Goal: Task Accomplishment & Management: Use online tool/utility

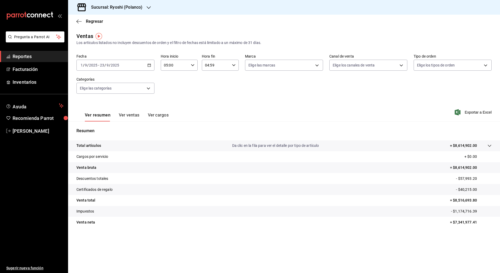
click at [124, 4] on h3 "Sucursal: Ryoshi (Polanco)" at bounding box center [115, 7] width 56 height 6
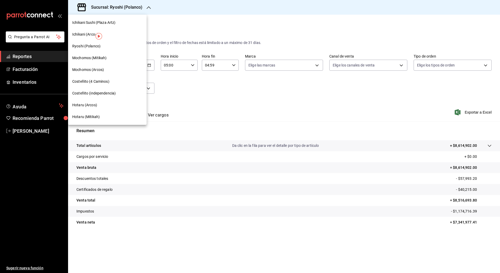
click at [109, 58] on div "Mochomos (Mitikah)" at bounding box center [107, 58] width 70 height 6
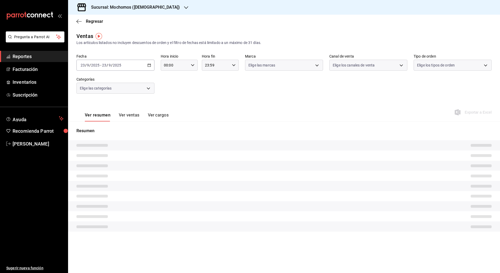
type input "05:00"
type input "04:59"
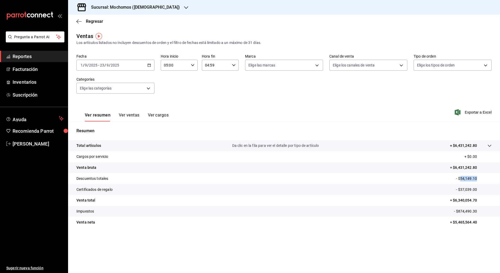
drag, startPoint x: 461, startPoint y: 180, endPoint x: 485, endPoint y: 179, distance: 23.6
click at [485, 179] on p "- $54,149.10" at bounding box center [474, 179] width 36 height 6
copy p "54,149.10"
drag, startPoint x: 460, startPoint y: 189, endPoint x: 488, endPoint y: 190, distance: 28.0
click at [488, 190] on p "- $37,039.00" at bounding box center [474, 190] width 36 height 6
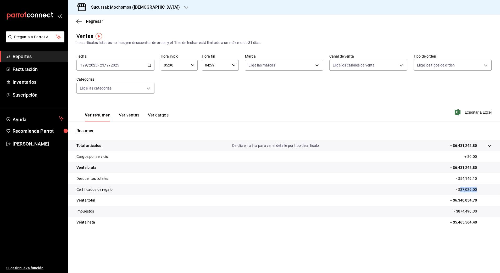
copy p "37,039.00"
drag, startPoint x: 455, startPoint y: 200, endPoint x: 482, endPoint y: 201, distance: 26.5
click at [482, 201] on p "= $6,340,054.70" at bounding box center [471, 201] width 42 height 6
copy p "6,340,054.70"
drag, startPoint x: 456, startPoint y: 223, endPoint x: 487, endPoint y: 224, distance: 30.7
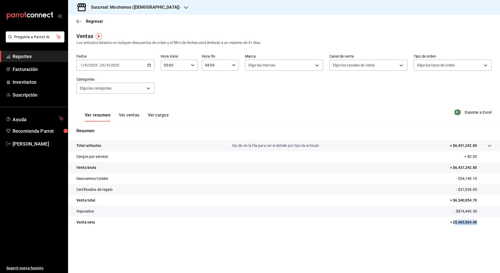
click at [487, 224] on p "= $5,465,564.40" at bounding box center [471, 223] width 42 height 6
copy p "5,465,564.40"
drag, startPoint x: 458, startPoint y: 210, endPoint x: 489, endPoint y: 211, distance: 30.4
click at [489, 211] on p "- $874,490.30" at bounding box center [473, 212] width 38 height 6
copy p "874,490.30"
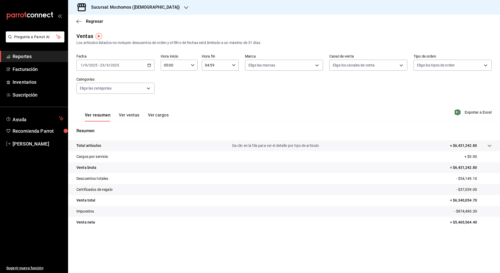
click at [139, 10] on h3 "Sucursal: Mochomos ([DEMOGRAPHIC_DATA])" at bounding box center [133, 7] width 93 height 6
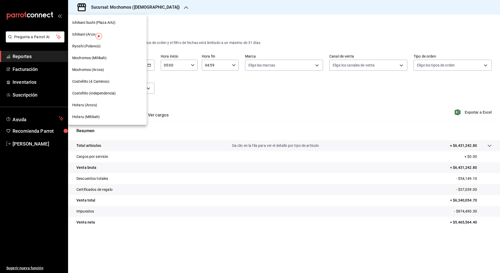
click at [100, 115] on div "Hotaru (Mitikah)" at bounding box center [107, 117] width 70 height 6
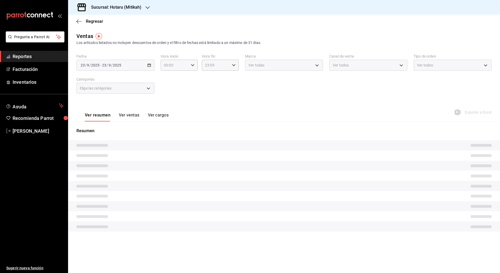
type input "05:00"
type input "04:59"
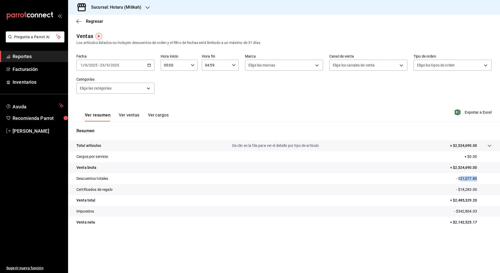
drag, startPoint x: 461, startPoint y: 178, endPoint x: 480, endPoint y: 180, distance: 19.0
click at [480, 180] on p "- $21,077.80" at bounding box center [474, 179] width 36 height 6
copy p "21,077.80"
drag, startPoint x: 461, startPoint y: 190, endPoint x: 482, endPoint y: 189, distance: 20.7
click at [482, 189] on p "- $18,283.00" at bounding box center [474, 190] width 36 height 6
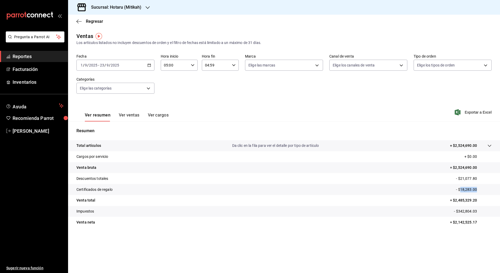
copy p "18,283.00"
drag, startPoint x: 456, startPoint y: 202, endPoint x: 477, endPoint y: 203, distance: 21.0
click at [477, 204] on tr "Venta total = $2,485,329.20" at bounding box center [284, 200] width 432 height 11
copy p "2,485,329.20"
drag, startPoint x: 455, startPoint y: 222, endPoint x: 495, endPoint y: 221, distance: 40.6
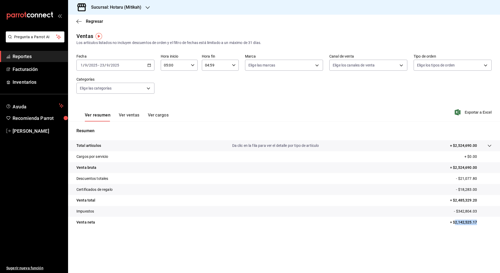
click at [495, 221] on tr "Venta [PERSON_NAME] = $2,142,525.17" at bounding box center [284, 222] width 432 height 11
copy p "2,142,525.17"
drag, startPoint x: 459, startPoint y: 211, endPoint x: 490, endPoint y: 211, distance: 30.6
click at [490, 211] on p "- $342,804.03" at bounding box center [473, 212] width 38 height 6
copy p "342,804.03"
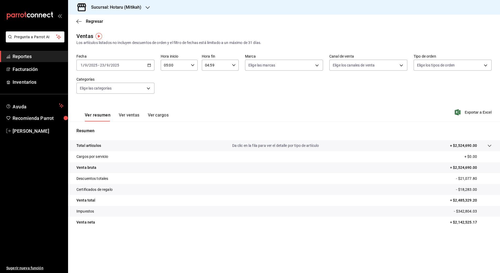
click at [94, 17] on div "Regresar" at bounding box center [284, 21] width 432 height 13
click at [89, 23] on span "Regresar" at bounding box center [94, 21] width 17 height 5
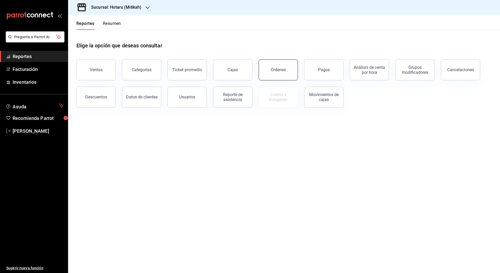
click at [264, 66] on button "Órdenes" at bounding box center [278, 69] width 39 height 21
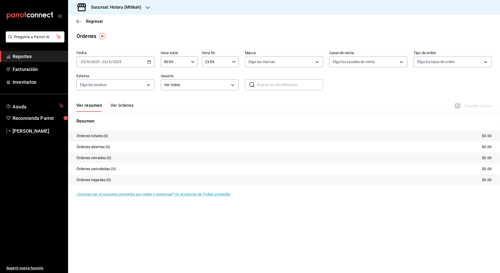
click at [149, 63] on icon "button" at bounding box center [149, 62] width 4 height 4
click at [112, 136] on span "Rango de fechas" at bounding box center [101, 137] width 41 height 6
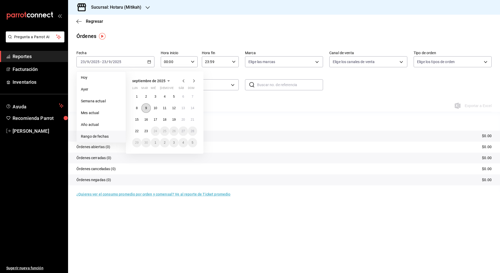
click at [145, 109] on abbr "9" at bounding box center [146, 108] width 2 height 4
click at [146, 131] on abbr "23" at bounding box center [145, 131] width 3 height 4
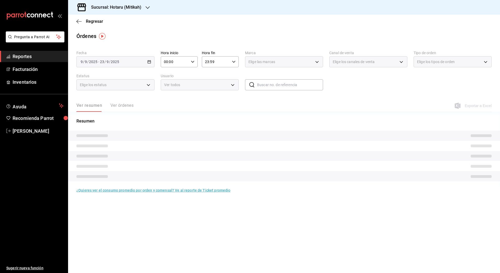
click at [193, 59] on div "00:00 Hora inicio" at bounding box center [179, 61] width 37 height 11
click at [171, 106] on span "05" at bounding box center [170, 105] width 10 height 4
type input "05:00"
click at [234, 62] on div at bounding box center [250, 136] width 500 height 273
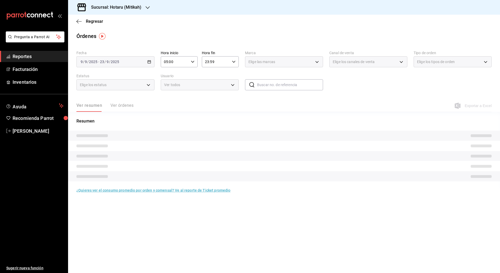
click at [234, 66] on div "23:59 Hora fin" at bounding box center [220, 61] width 37 height 11
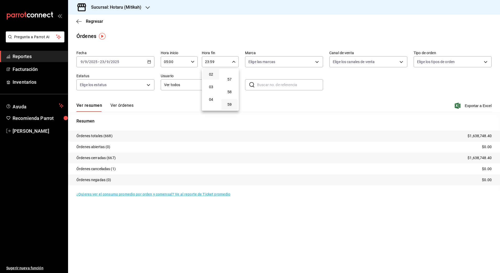
scroll to position [33, 0]
click at [212, 95] on button "04" at bounding box center [211, 92] width 17 height 10
type input "04:59"
click at [359, 91] on div at bounding box center [250, 136] width 500 height 273
click at [476, 104] on span "Exportar a Excel" at bounding box center [474, 106] width 36 height 6
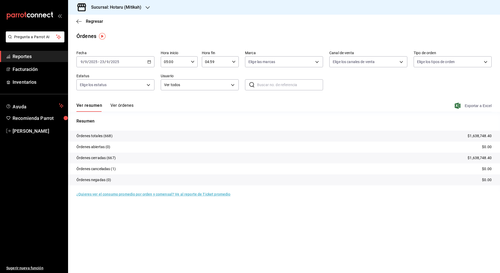
click at [477, 106] on span "Exportar a Excel" at bounding box center [474, 106] width 36 height 6
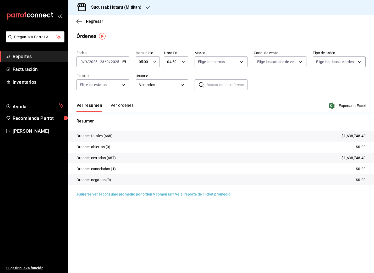
click at [105, 4] on h3 "Sucursal: Hotaru (Mitikah)" at bounding box center [114, 7] width 54 height 6
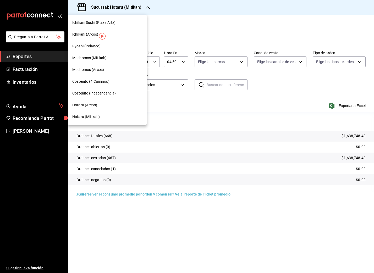
click at [91, 60] on span "Mochomos (Mitikah)" at bounding box center [89, 58] width 34 height 6
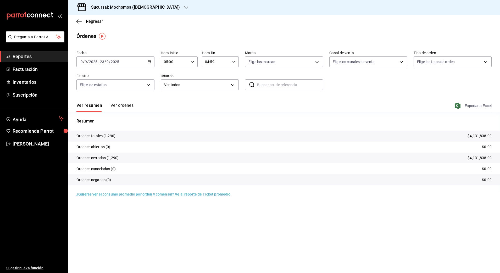
click at [478, 107] on span "Exportar a Excel" at bounding box center [474, 106] width 36 height 6
click at [119, 8] on h3 "Sucursal: Mochomos ([DEMOGRAPHIC_DATA])" at bounding box center [133, 7] width 93 height 6
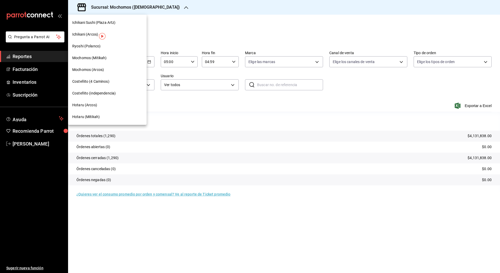
click at [112, 48] on div "Ryoshi (Polanco)" at bounding box center [107, 46] width 70 height 6
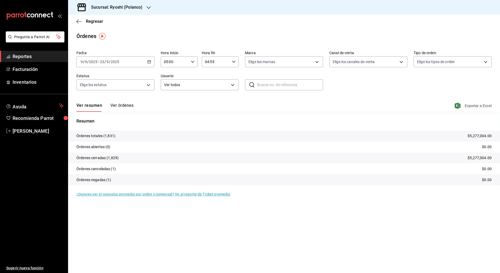
click at [468, 107] on span "Exportar a Excel" at bounding box center [474, 106] width 36 height 6
click at [79, 21] on icon "button" at bounding box center [78, 21] width 5 height 5
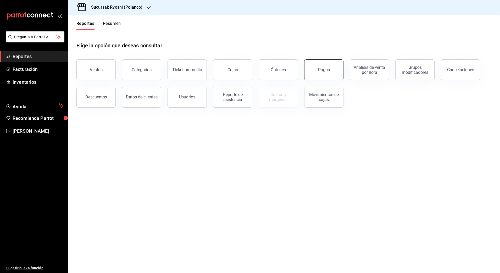
click at [320, 66] on button "Pagos" at bounding box center [323, 69] width 39 height 21
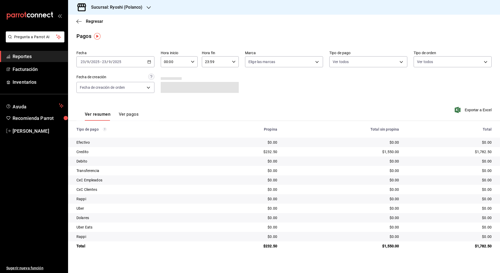
click at [153, 59] on div "[DATE] [DATE] - [DATE] [DATE]" at bounding box center [115, 61] width 78 height 11
click at [91, 133] on li "Rango de fechas" at bounding box center [101, 137] width 49 height 12
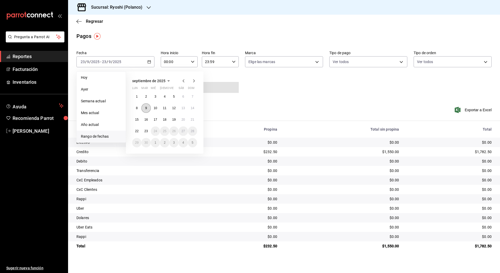
click at [147, 109] on abbr "9" at bounding box center [146, 108] width 2 height 4
click at [147, 131] on abbr "23" at bounding box center [145, 131] width 3 height 4
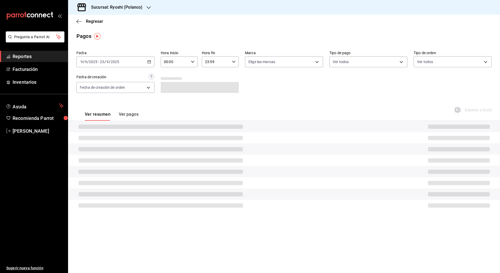
click at [192, 62] on \(Stroke\) "button" at bounding box center [192, 62] width 3 height 2
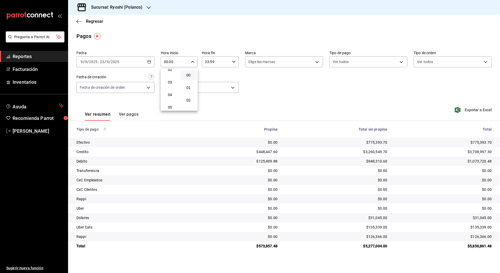
scroll to position [63, 0]
click at [170, 74] on span "05" at bounding box center [170, 75] width 10 height 4
type input "05:00"
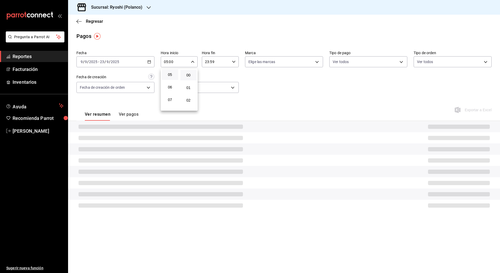
click at [236, 63] on div at bounding box center [250, 136] width 500 height 273
click at [237, 61] on div "23:59 Hora fin" at bounding box center [220, 61] width 37 height 11
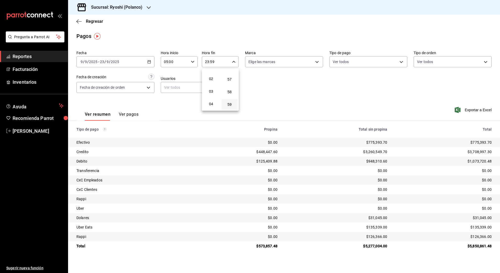
scroll to position [33, 0]
click at [212, 89] on button "04" at bounding box center [211, 92] width 17 height 10
type input "04:59"
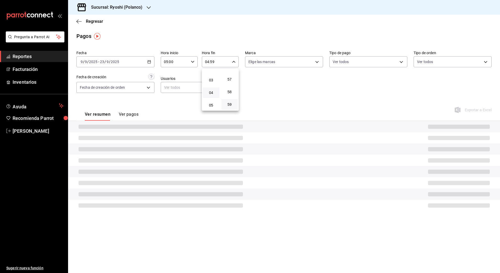
click at [267, 90] on div at bounding box center [250, 136] width 500 height 273
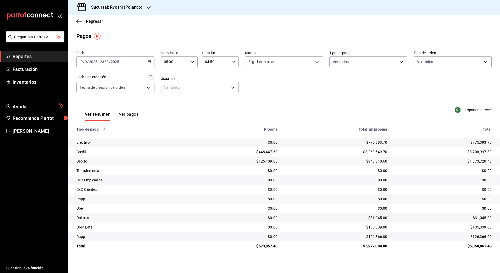
click at [484, 103] on div "Exportar a Excel" at bounding box center [450, 109] width 83 height 21
click at [479, 110] on span "Exportar a Excel" at bounding box center [474, 110] width 36 height 6
click at [109, 8] on h3 "Sucursal: Ryoshi (Polanco)" at bounding box center [115, 7] width 56 height 6
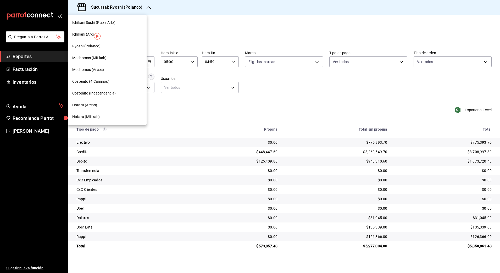
click at [105, 57] on span "Mochomos (Mitikah)" at bounding box center [89, 58] width 34 height 6
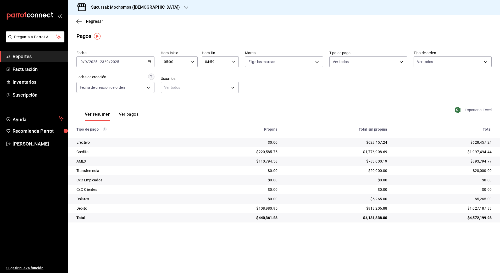
click at [481, 110] on span "Exportar a Excel" at bounding box center [474, 110] width 36 height 6
click at [116, 8] on h3 "Sucursal: Mochomos ([DEMOGRAPHIC_DATA])" at bounding box center [133, 7] width 93 height 6
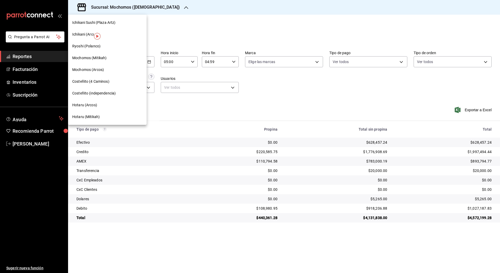
click at [90, 113] on div "Hotaru (Mitikah)" at bounding box center [107, 117] width 79 height 12
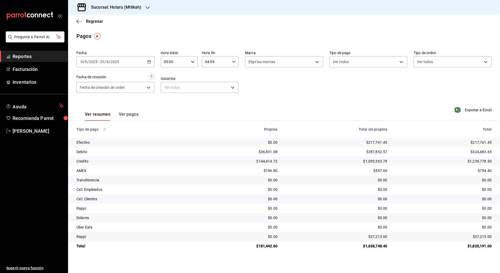
click at [125, 9] on h3 "Sucursal: Hotaru (Mitikah)" at bounding box center [114, 7] width 54 height 6
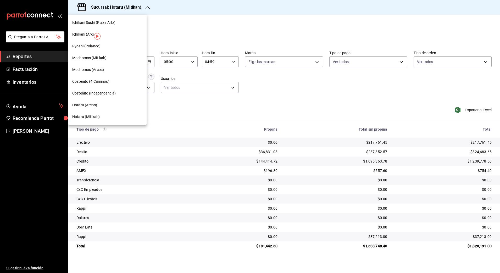
drag, startPoint x: 241, startPoint y: 34, endPoint x: 268, endPoint y: 46, distance: 29.5
click at [241, 33] on div at bounding box center [250, 136] width 500 height 273
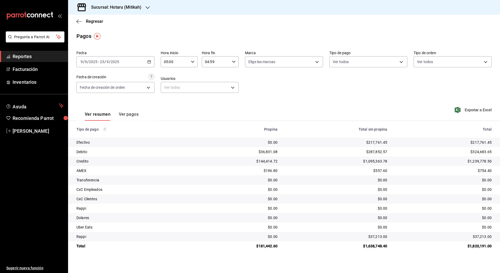
drag, startPoint x: 489, startPoint y: 108, endPoint x: 487, endPoint y: 104, distance: 3.8
click at [487, 104] on div "Exportar a Excel" at bounding box center [450, 109] width 83 height 21
click at [486, 111] on span "Exportar a Excel" at bounding box center [474, 110] width 36 height 6
click at [90, 22] on span "Regresar" at bounding box center [94, 21] width 17 height 5
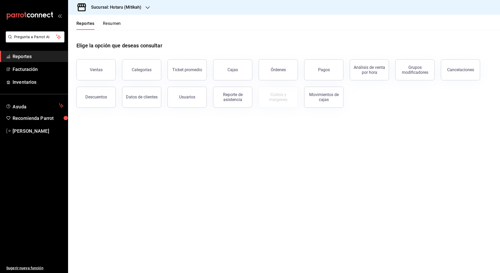
click at [98, 95] on div "Descuentos" at bounding box center [96, 97] width 22 height 5
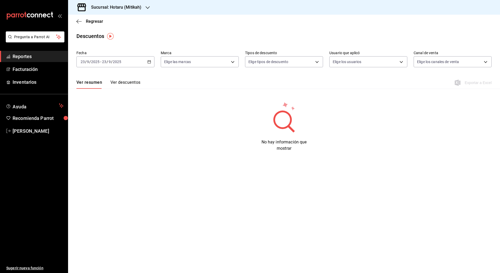
click at [150, 63] on \(Stroke\) "button" at bounding box center [149, 62] width 3 height 3
click at [101, 133] on li "Rango de fechas" at bounding box center [101, 137] width 49 height 12
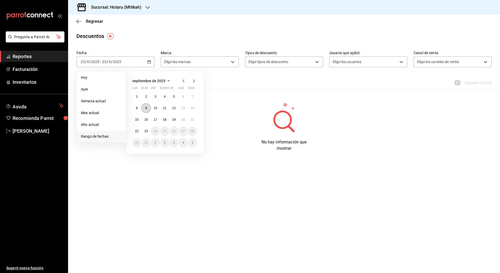
click at [148, 107] on button "9" at bounding box center [145, 107] width 9 height 9
click at [147, 131] on abbr "23" at bounding box center [145, 131] width 3 height 4
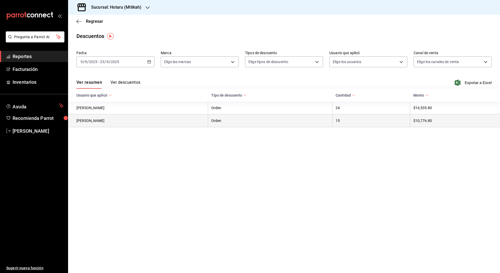
drag, startPoint x: 479, startPoint y: 83, endPoint x: 324, endPoint y: 120, distance: 159.6
click at [479, 83] on span "Exportar a Excel" at bounding box center [474, 83] width 36 height 6
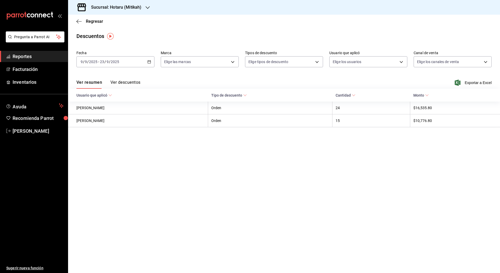
click at [118, 4] on div "Sucursal: Hotaru (Mitikah)" at bounding box center [112, 7] width 80 height 15
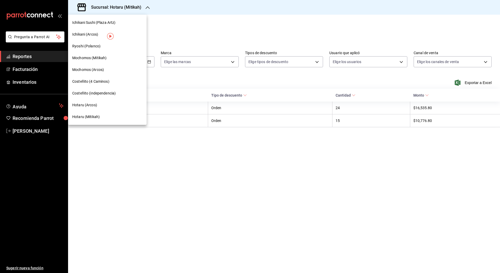
click at [96, 57] on span "Mochomos (Mitikah)" at bounding box center [89, 58] width 34 height 6
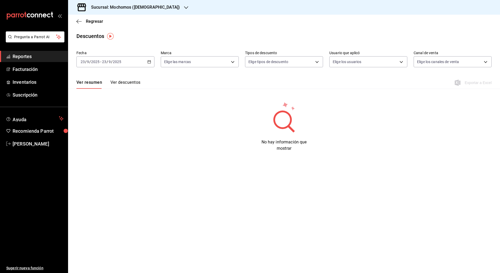
click at [149, 64] on div "[DATE] [DATE] - [DATE] [DATE]" at bounding box center [115, 61] width 78 height 11
click at [107, 132] on li "Rango de fechas" at bounding box center [101, 137] width 49 height 12
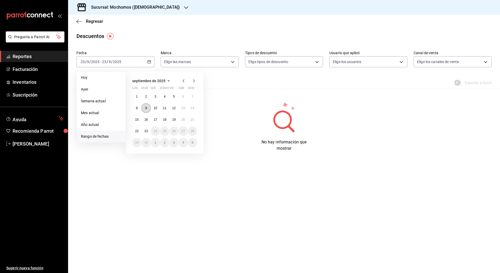
click at [144, 110] on button "9" at bounding box center [145, 107] width 9 height 9
click at [146, 133] on abbr "23" at bounding box center [145, 131] width 3 height 4
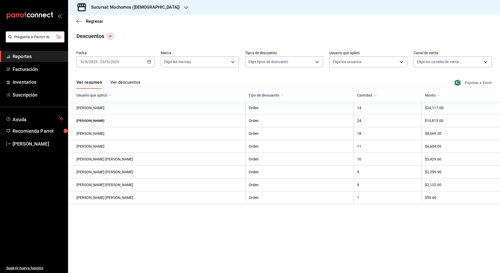
click at [474, 82] on span "Exportar a Excel" at bounding box center [474, 83] width 36 height 6
click at [113, 8] on h3 "Sucursal: Mochomos ([DEMOGRAPHIC_DATA])" at bounding box center [133, 7] width 93 height 6
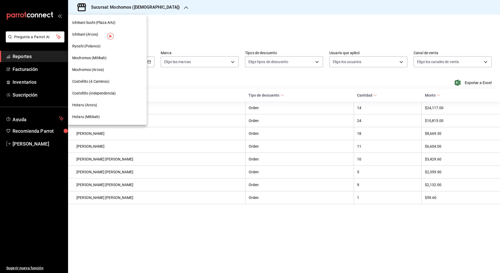
click at [106, 115] on div "Hotaru (Mitikah)" at bounding box center [107, 117] width 70 height 6
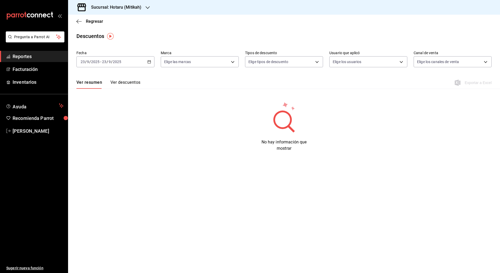
click at [112, 10] on h3 "Sucursal: Hotaru (Mitikah)" at bounding box center [114, 7] width 54 height 6
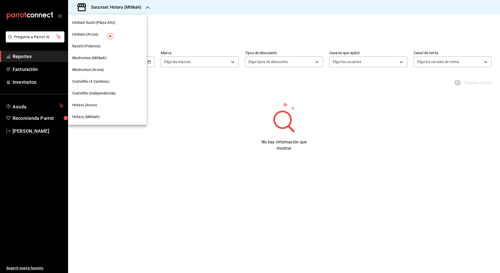
click at [93, 47] on span "Ryoshi (Polanco)" at bounding box center [86, 46] width 28 height 6
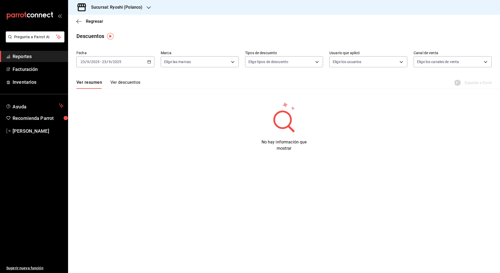
click at [147, 62] on div "[DATE] [DATE] - [DATE] [DATE]" at bounding box center [115, 61] width 78 height 11
click at [105, 136] on span "Rango de fechas" at bounding box center [101, 137] width 41 height 6
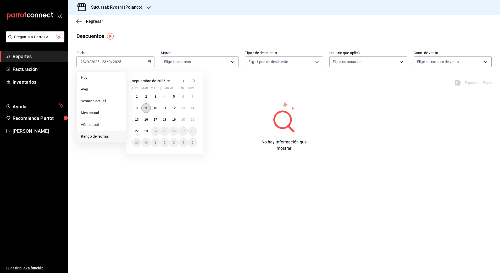
click at [147, 108] on abbr "9" at bounding box center [146, 108] width 2 height 4
click at [148, 130] on abbr "23" at bounding box center [145, 131] width 3 height 4
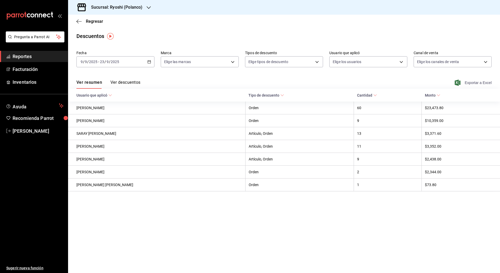
click at [478, 82] on span "Exportar a Excel" at bounding box center [474, 83] width 36 height 6
click at [477, 78] on div "Ver resumen Ver descuentos Exportar a Excel" at bounding box center [284, 81] width 432 height 15
click at [477, 82] on span "Exportar a Excel" at bounding box center [474, 83] width 36 height 6
